Goal: Navigation & Orientation: Find specific page/section

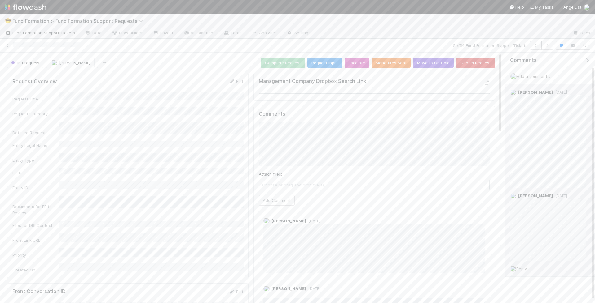
click at [526, 268] on span "Reply..." at bounding box center [522, 269] width 13 height 5
